Goal: Transaction & Acquisition: Purchase product/service

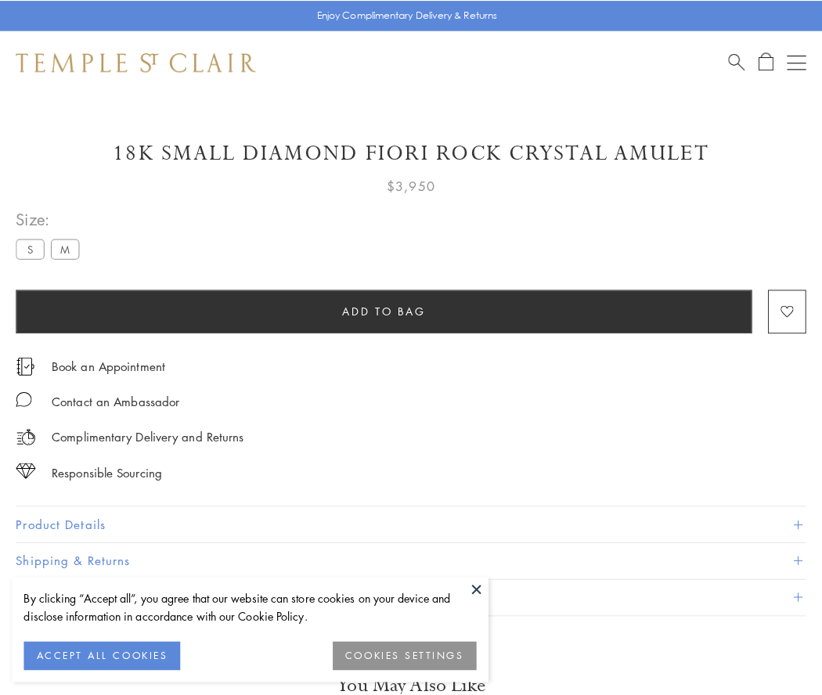
scroll to position [32, 0]
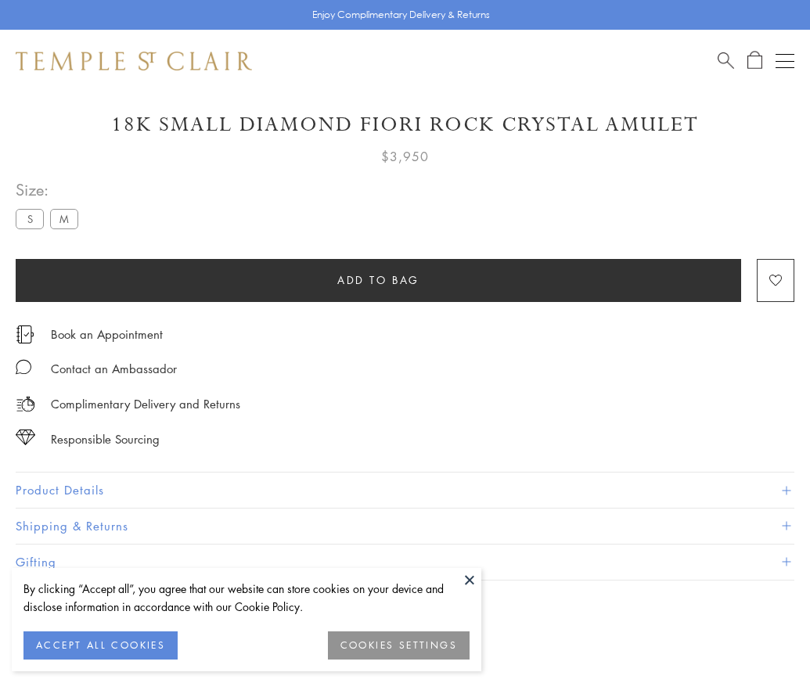
click at [378, 279] on span "Add to bag" at bounding box center [378, 280] width 82 height 17
